Goal: Information Seeking & Learning: Understand process/instructions

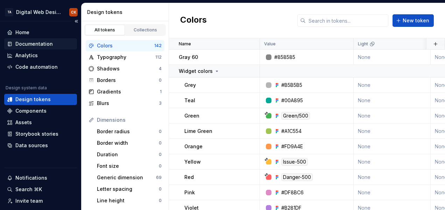
click at [48, 40] on div "Documentation" at bounding box center [40, 43] width 73 height 11
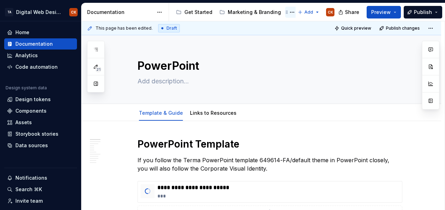
click at [296, 12] on div "Office Documents & Materials" at bounding box center [325, 12] width 58 height 7
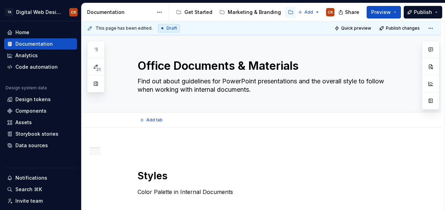
click at [189, 115] on div "Add tab" at bounding box center [269, 120] width 264 height 10
click at [272, 5] on div "Get Started Marketing & Branding Office Documents & Materials Digital Design Sh…" at bounding box center [233, 12] width 121 height 14
click at [144, 2] on div "TA Digital Web Design CK Home Documentation Analytics Code automation Design sy…" at bounding box center [222, 105] width 445 height 210
click at [37, 44] on div "Documentation" at bounding box center [33, 44] width 37 height 7
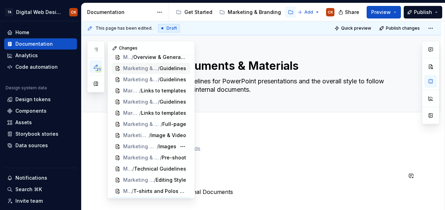
scroll to position [109, 0]
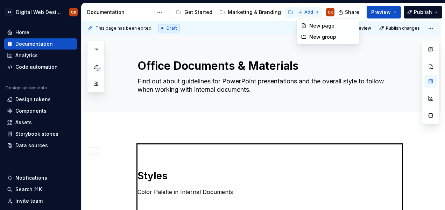
click at [316, 10] on html "TA Digital Web Design CK Home Documentation Analytics Code automation Design sy…" at bounding box center [222, 105] width 445 height 210
click at [265, 57] on html "TA Digital Web Design CK Home Documentation Analytics Code automation Design sy…" at bounding box center [222, 105] width 445 height 210
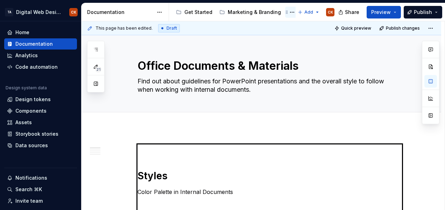
click at [296, 13] on div "Office Documents & Materials" at bounding box center [325, 12] width 58 height 7
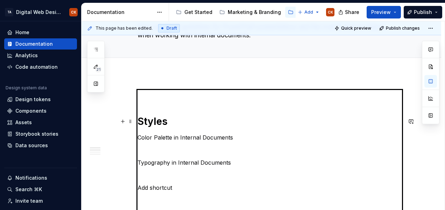
scroll to position [4, 0]
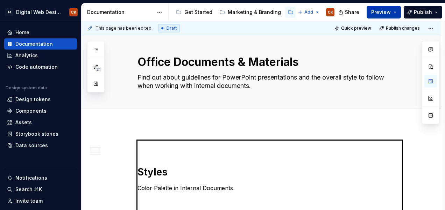
click at [394, 14] on button "Preview" at bounding box center [383, 12] width 34 height 13
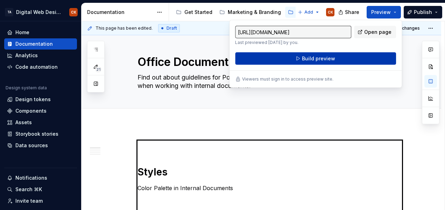
click at [302, 57] on button "Build preview" at bounding box center [315, 58] width 161 height 13
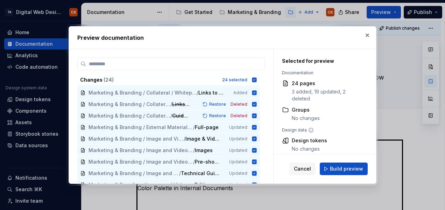
scroll to position [180, 0]
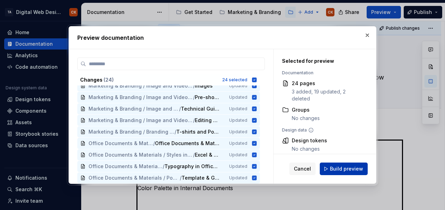
click at [344, 167] on span "Build preview" at bounding box center [346, 169] width 33 height 7
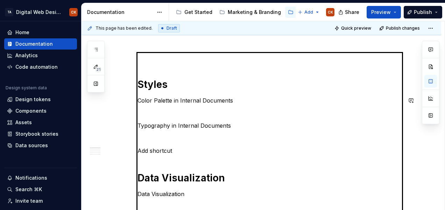
scroll to position [0, 0]
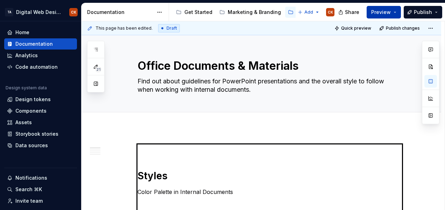
click at [389, 12] on span "Preview" at bounding box center [381, 12] width 20 height 7
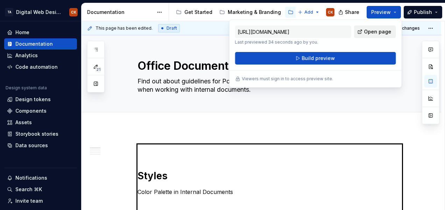
drag, startPoint x: 389, startPoint y: 12, endPoint x: 389, endPoint y: 29, distance: 17.1
click at [389, 29] on body "TA Digital Web Design CK Home Documentation Analytics Code automation Design sy…" at bounding box center [222, 105] width 445 height 210
drag, startPoint x: 389, startPoint y: 29, endPoint x: 368, endPoint y: 32, distance: 21.6
click at [368, 32] on span "Open page" at bounding box center [377, 32] width 27 height 7
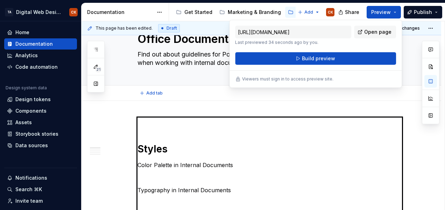
scroll to position [27, 0]
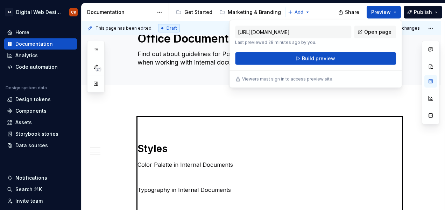
type textarea "*"
